Goal: Transaction & Acquisition: Subscribe to service/newsletter

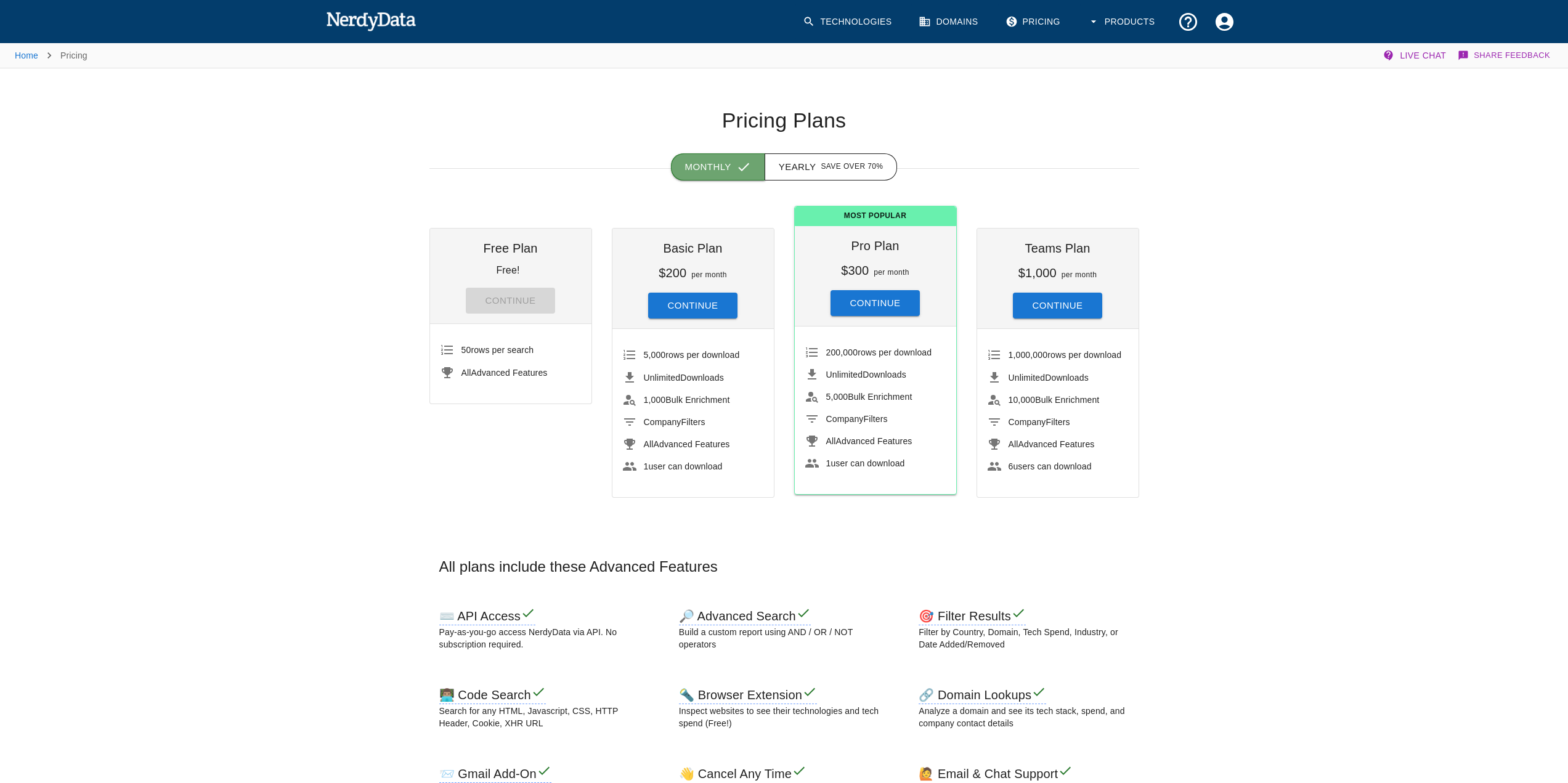
click at [749, 167] on icon "button" at bounding box center [744, 167] width 11 height 8
click at [789, 166] on button "Yearly Save over 70%" at bounding box center [831, 167] width 133 height 27
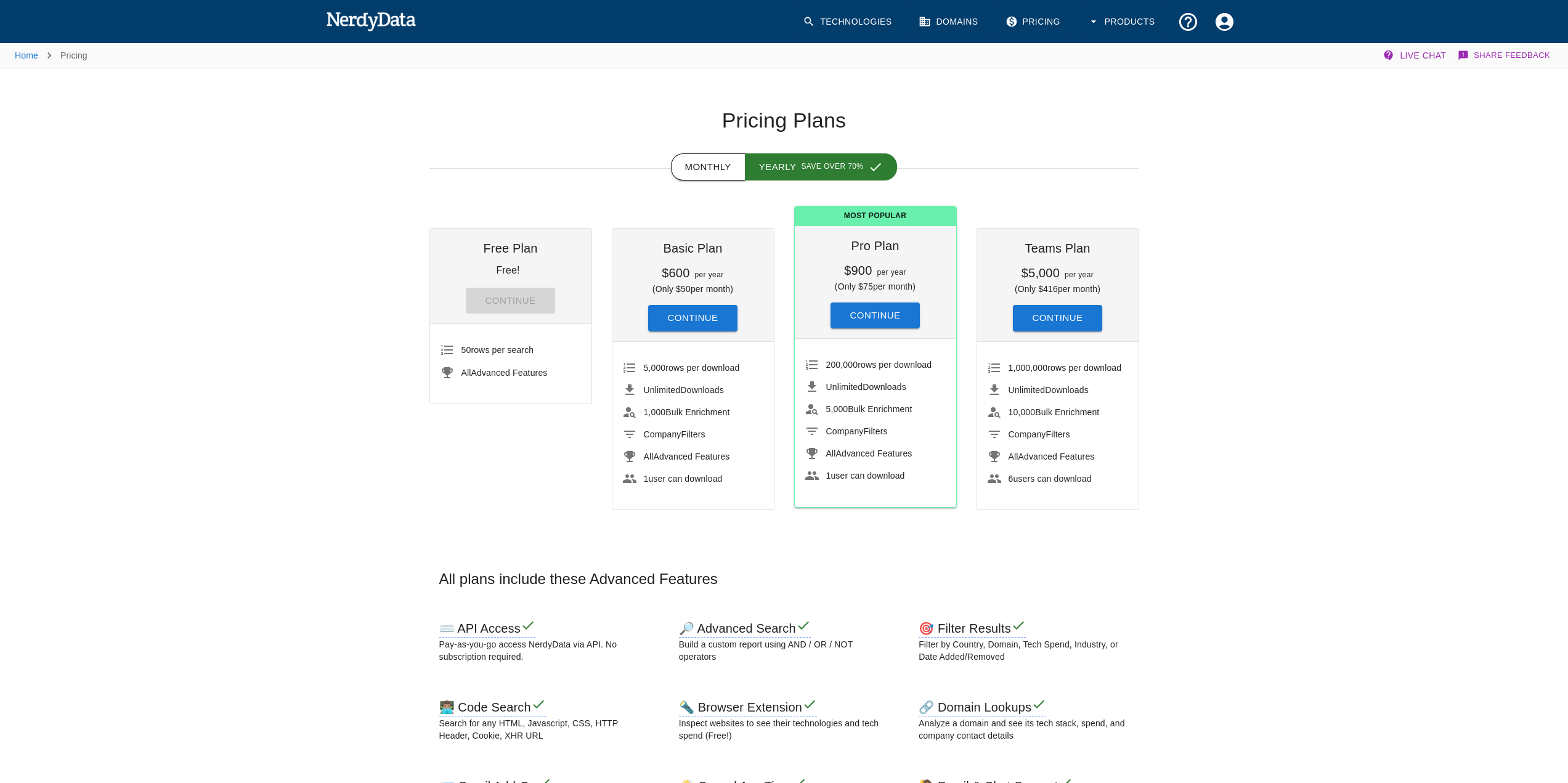
click at [735, 168] on button "Monthly" at bounding box center [709, 167] width 75 height 27
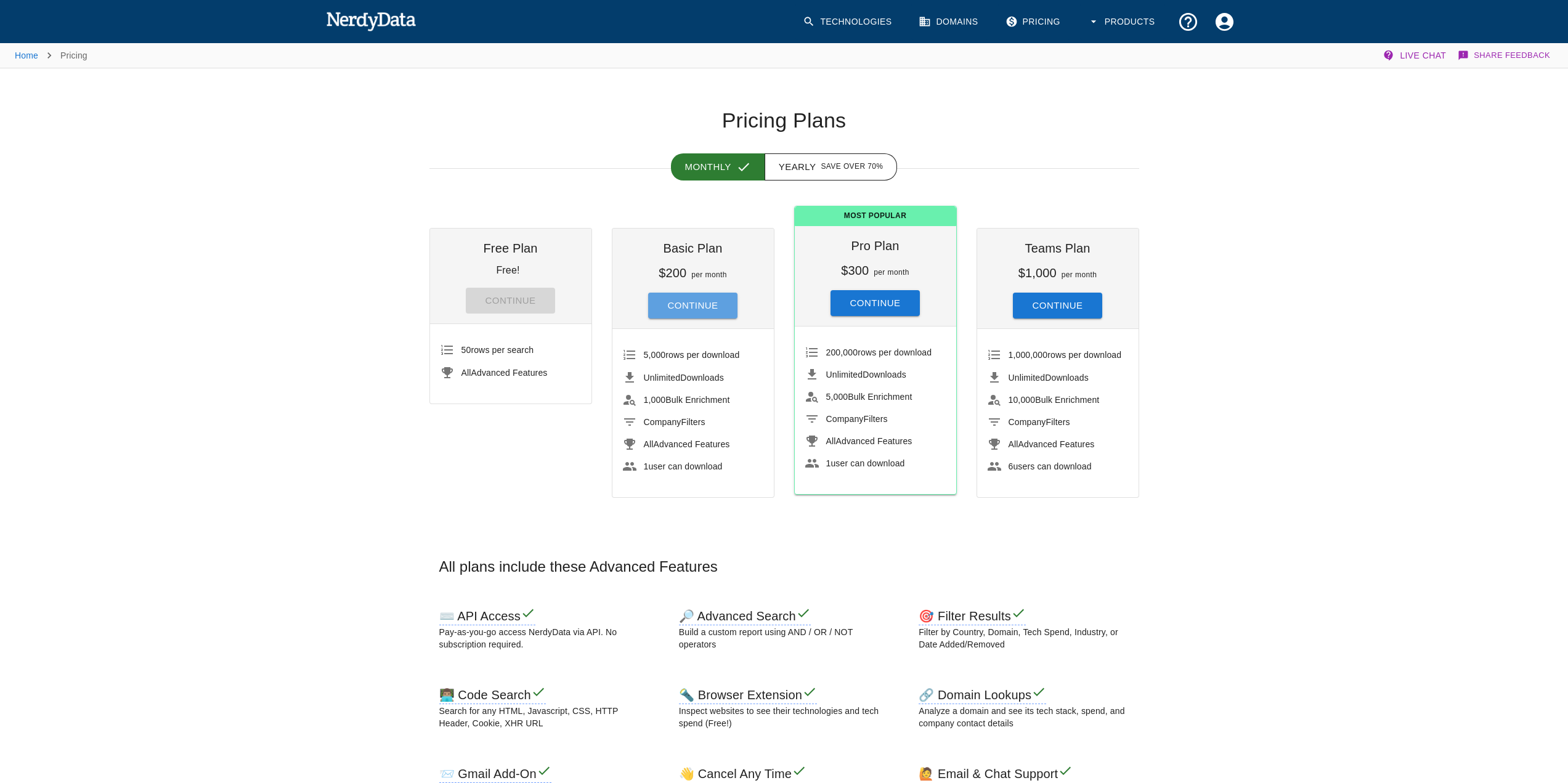
click at [713, 311] on button "Continue" at bounding box center [693, 306] width 90 height 25
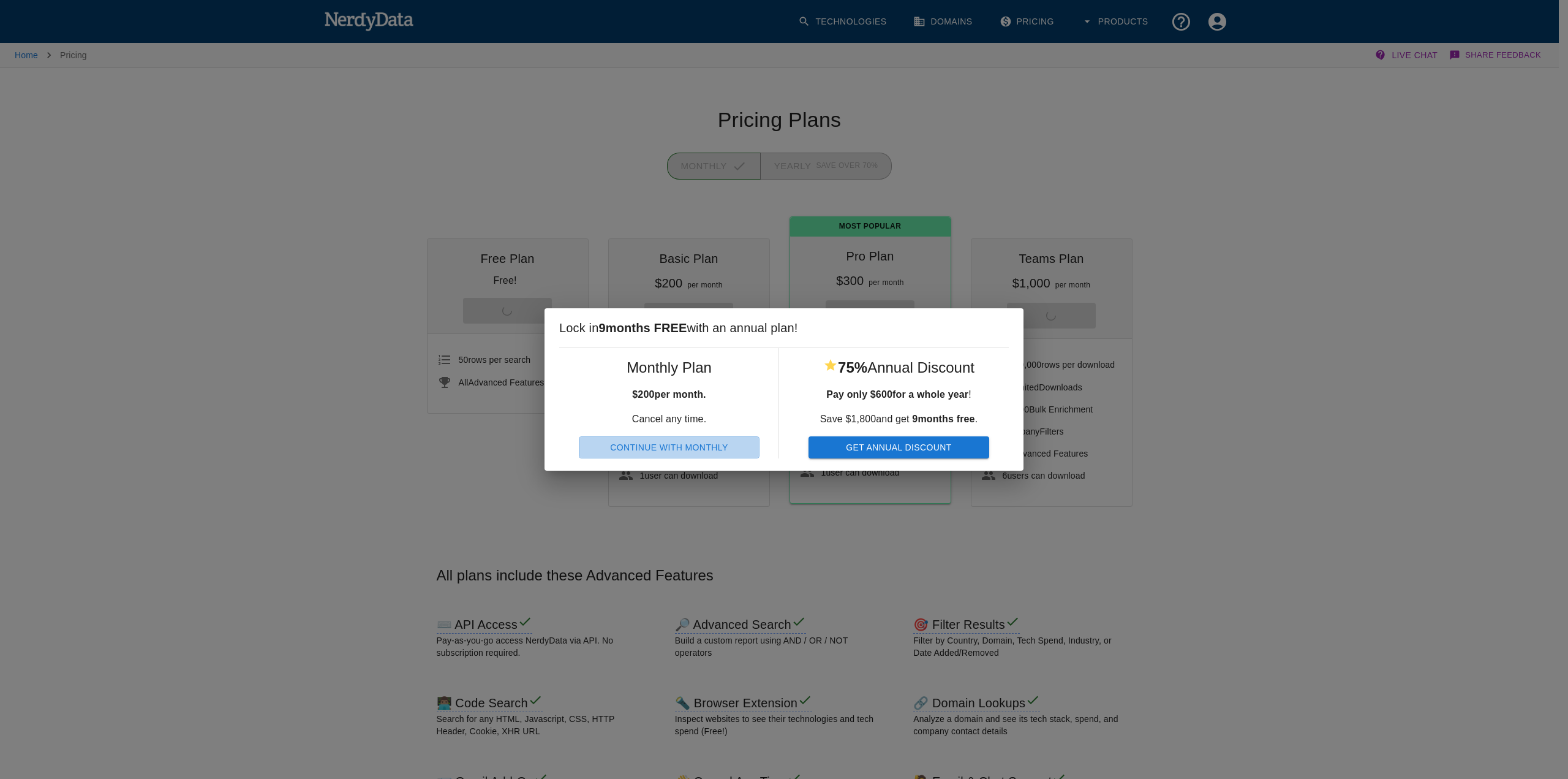
click at [711, 451] on button "Continue With Monthly" at bounding box center [669, 447] width 181 height 23
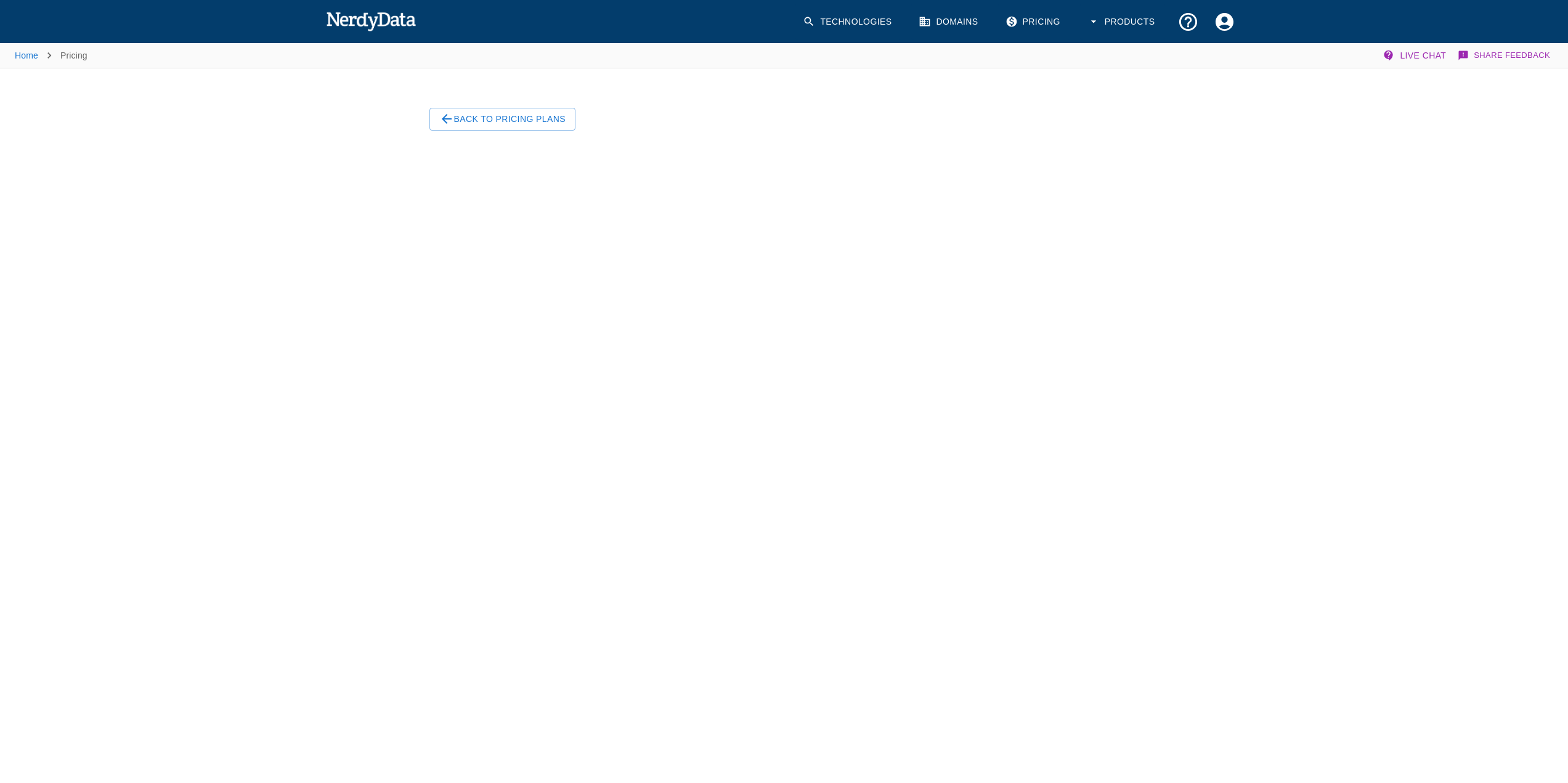
click at [489, 115] on button "Back To Pricing Plans" at bounding box center [502, 119] width 146 height 23
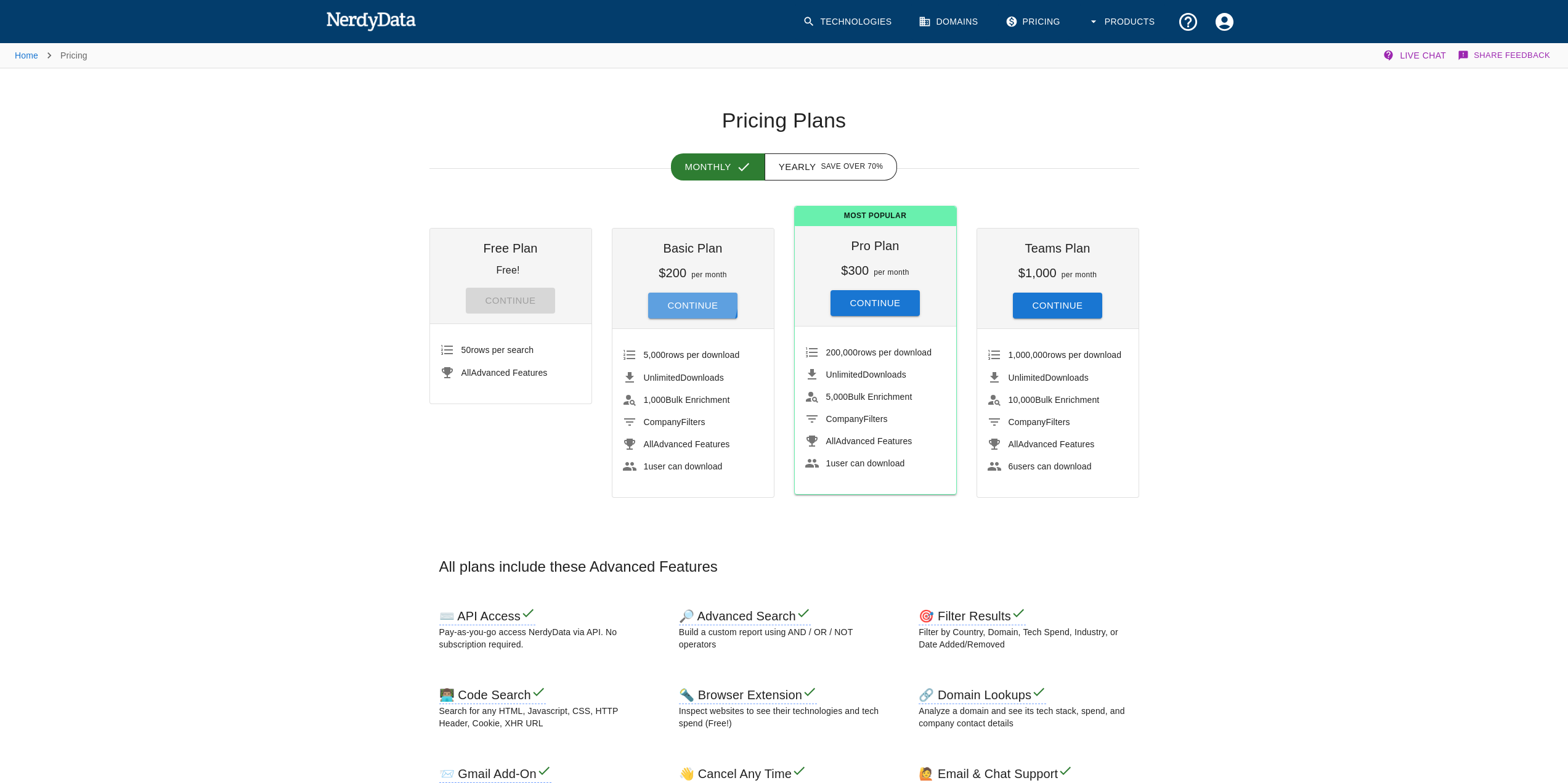
click at [681, 299] on button "Continue" at bounding box center [693, 306] width 90 height 25
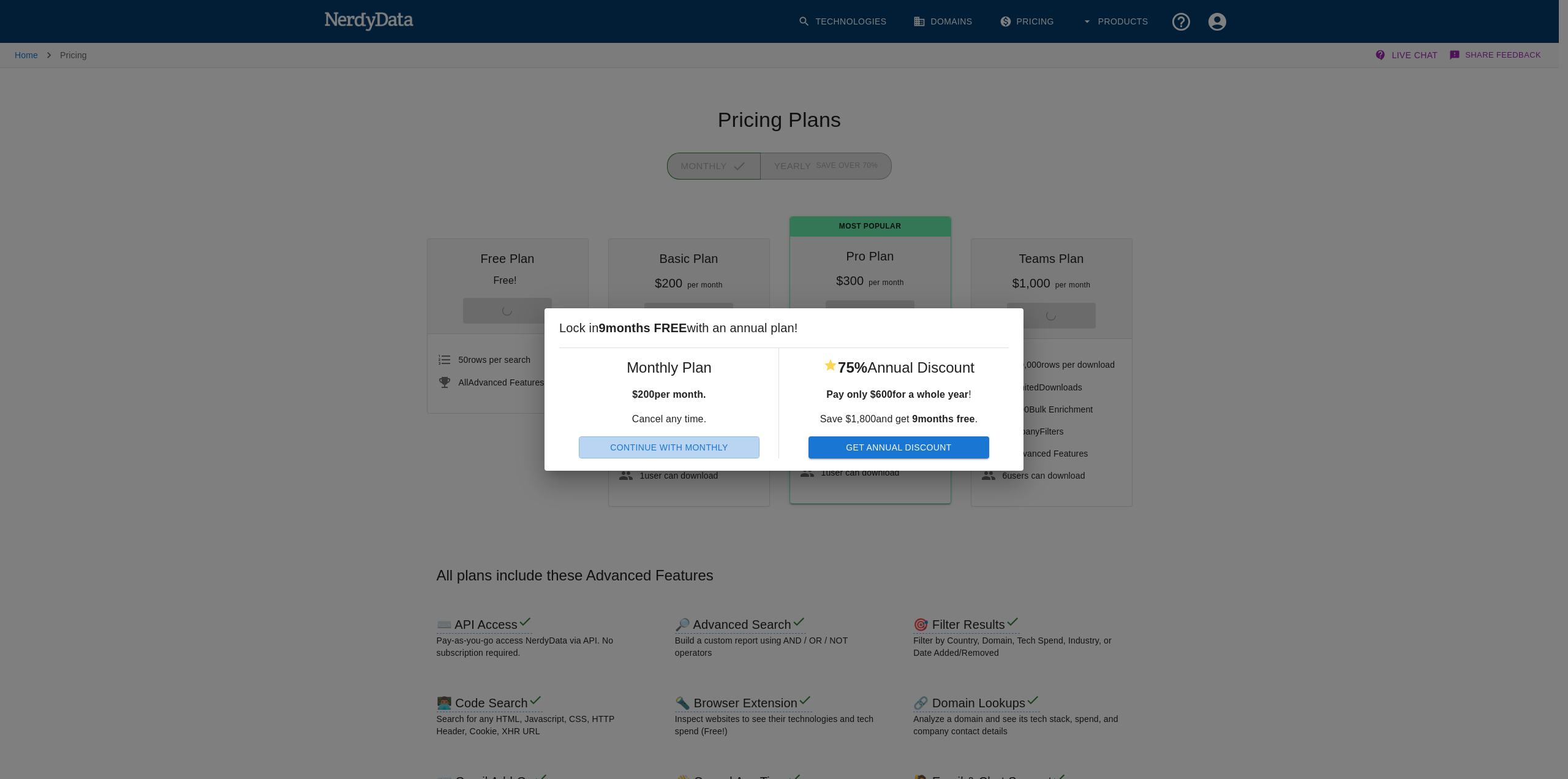
click at [720, 450] on button "Continue With Monthly" at bounding box center [669, 447] width 181 height 23
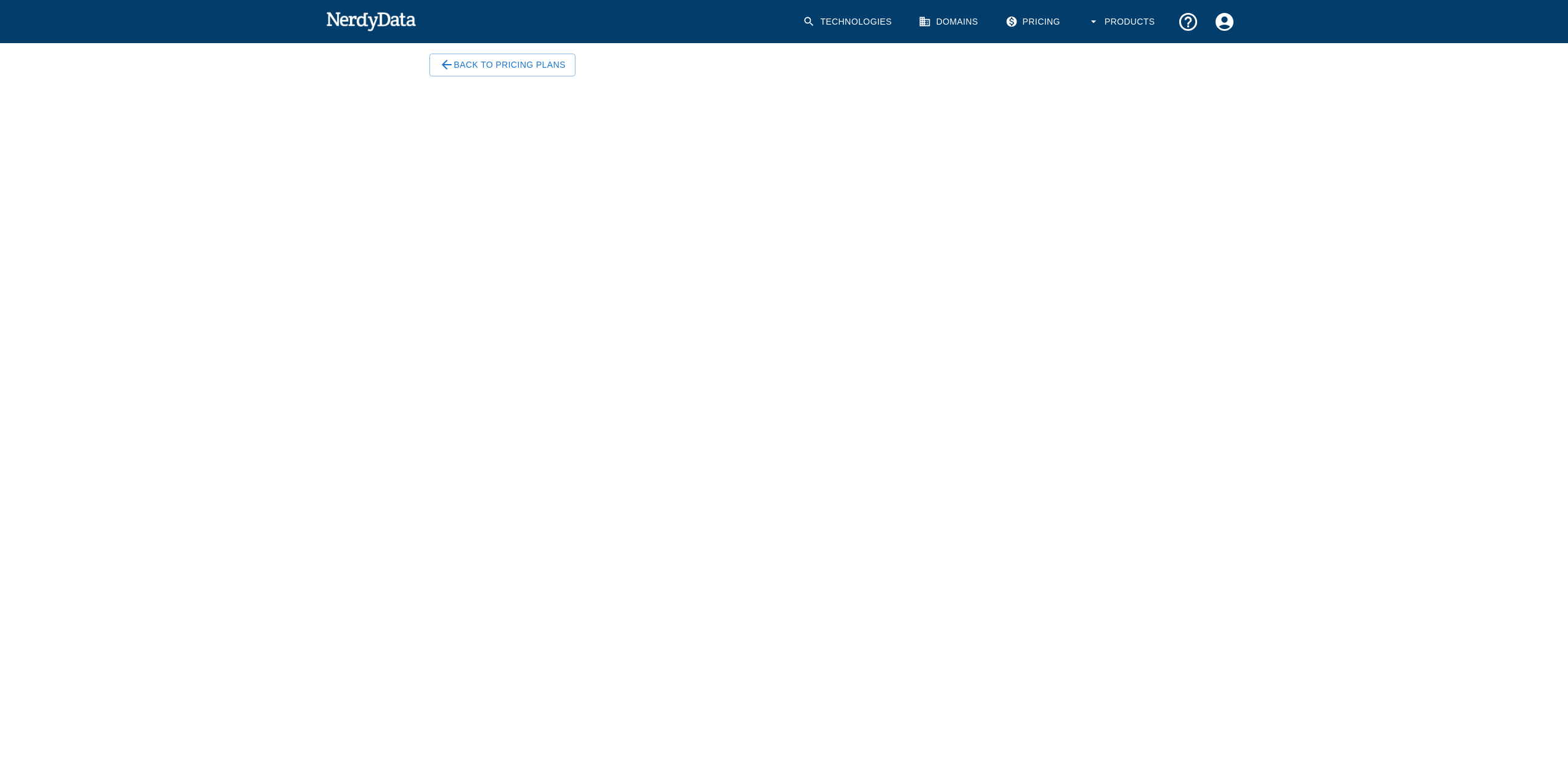
scroll to position [62, 0]
click at [508, 55] on button "Back To Pricing Plans" at bounding box center [502, 57] width 146 height 23
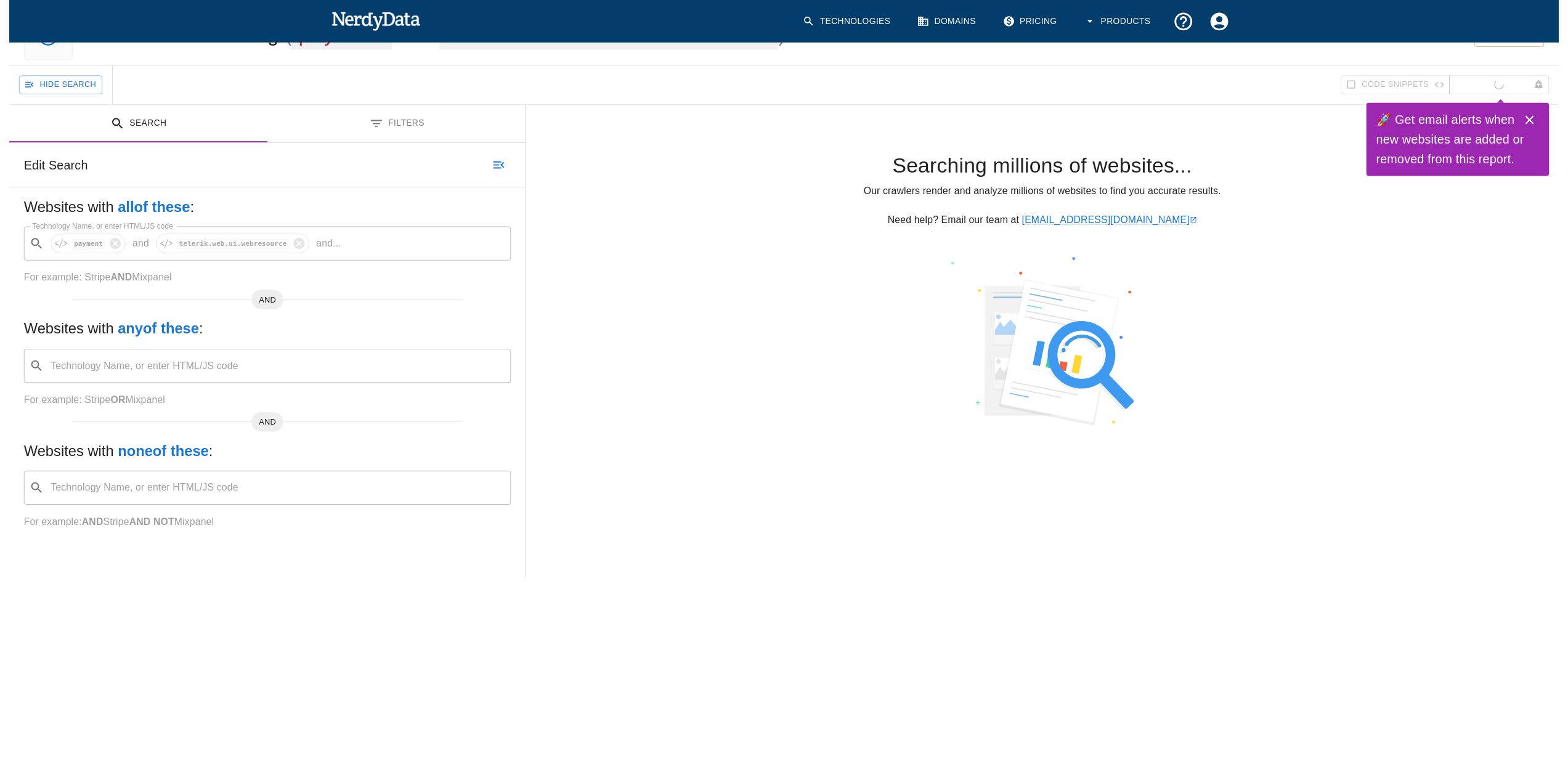
scroll to position [12, 0]
